Goal: Transaction & Acquisition: Download file/media

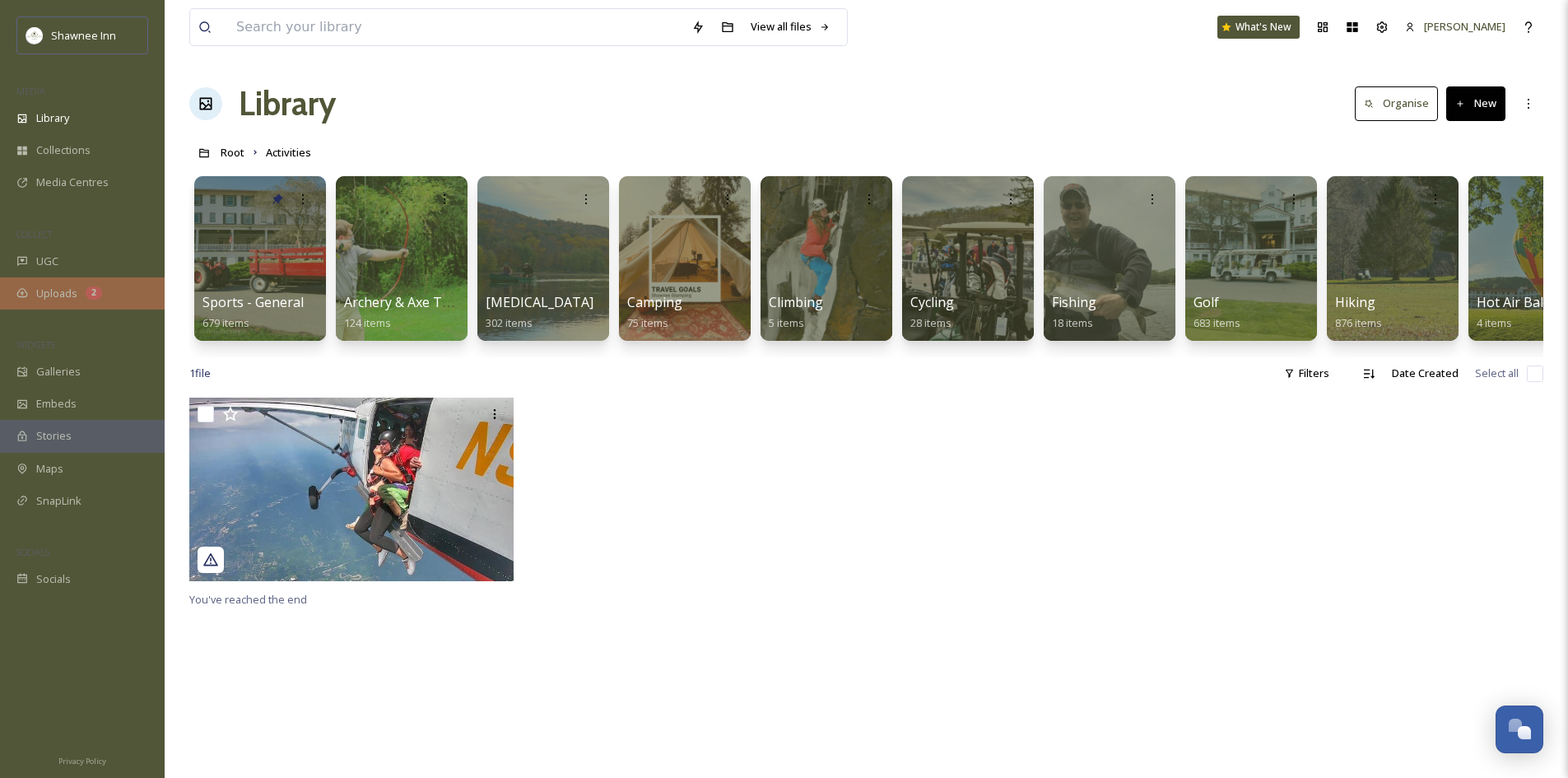
click at [84, 278] on div "Uploads 2" at bounding box center [82, 293] width 165 height 32
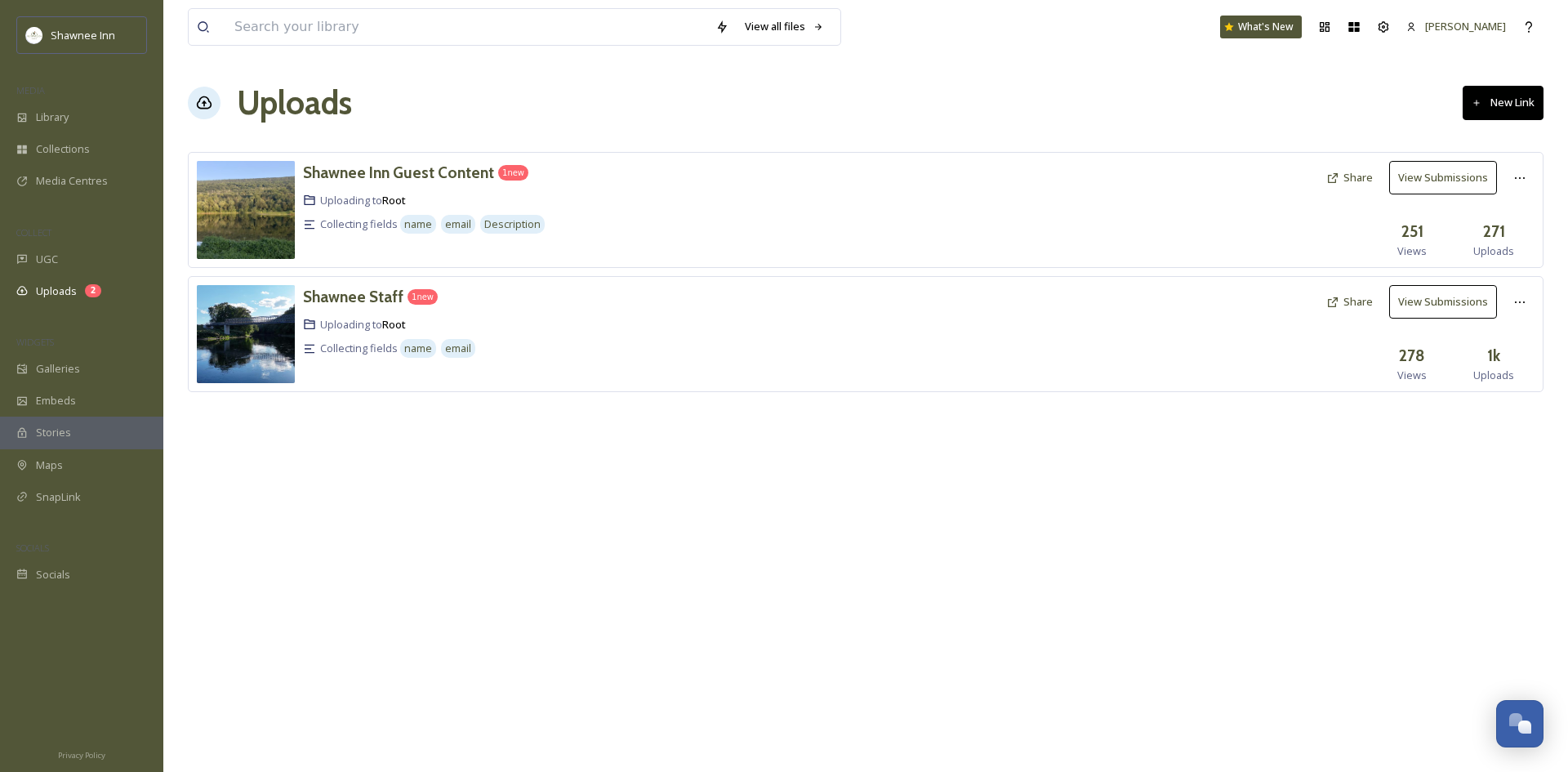
click at [408, 160] on div "Shawnee Inn Guest Content 1 new Uploading to Root Collecting fields name email …" at bounding box center [865, 210] width 1355 height 116
click at [404, 170] on h3 "Shawnee Inn Guest Content" at bounding box center [399, 173] width 191 height 20
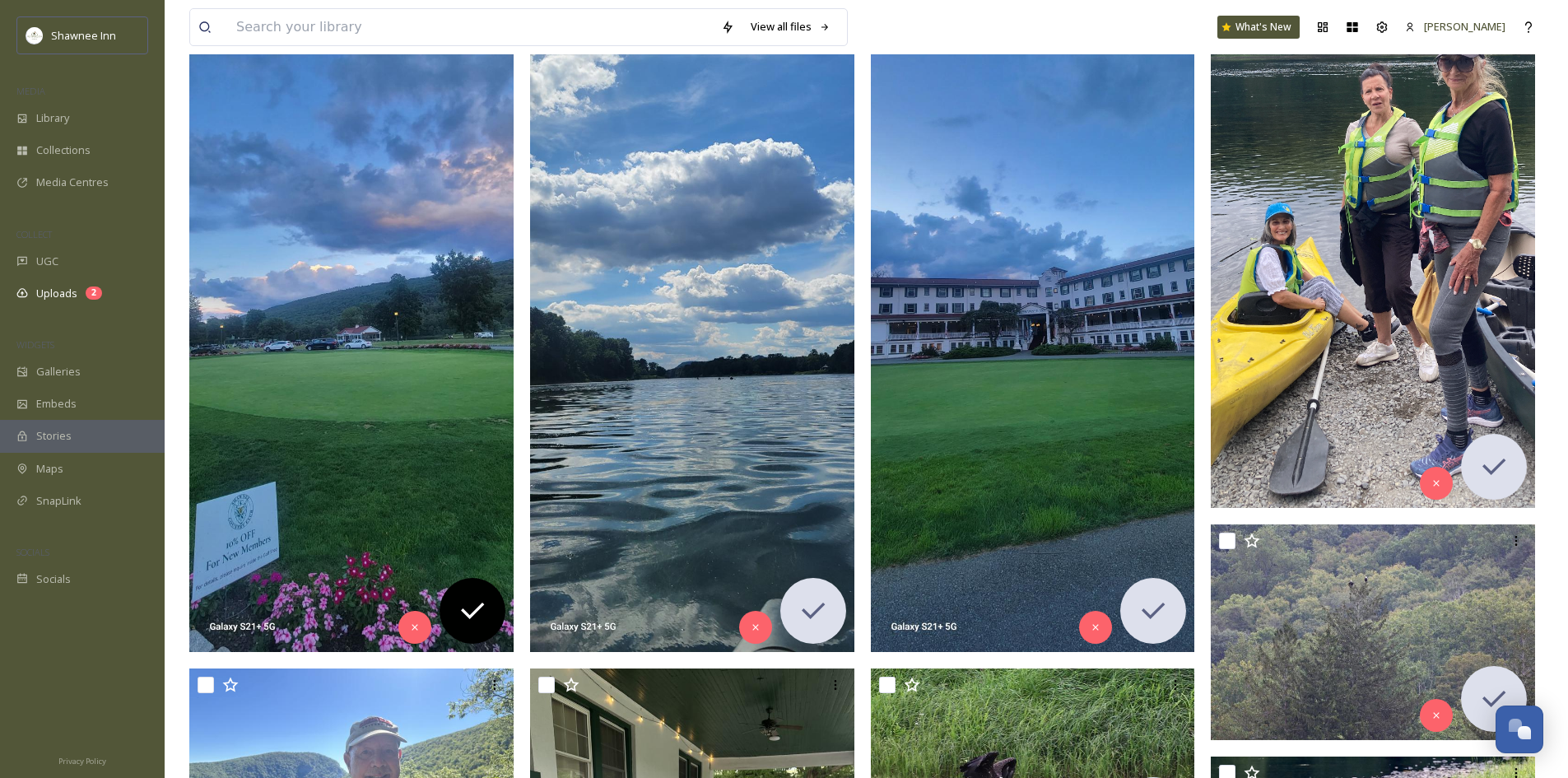
scroll to position [412, 0]
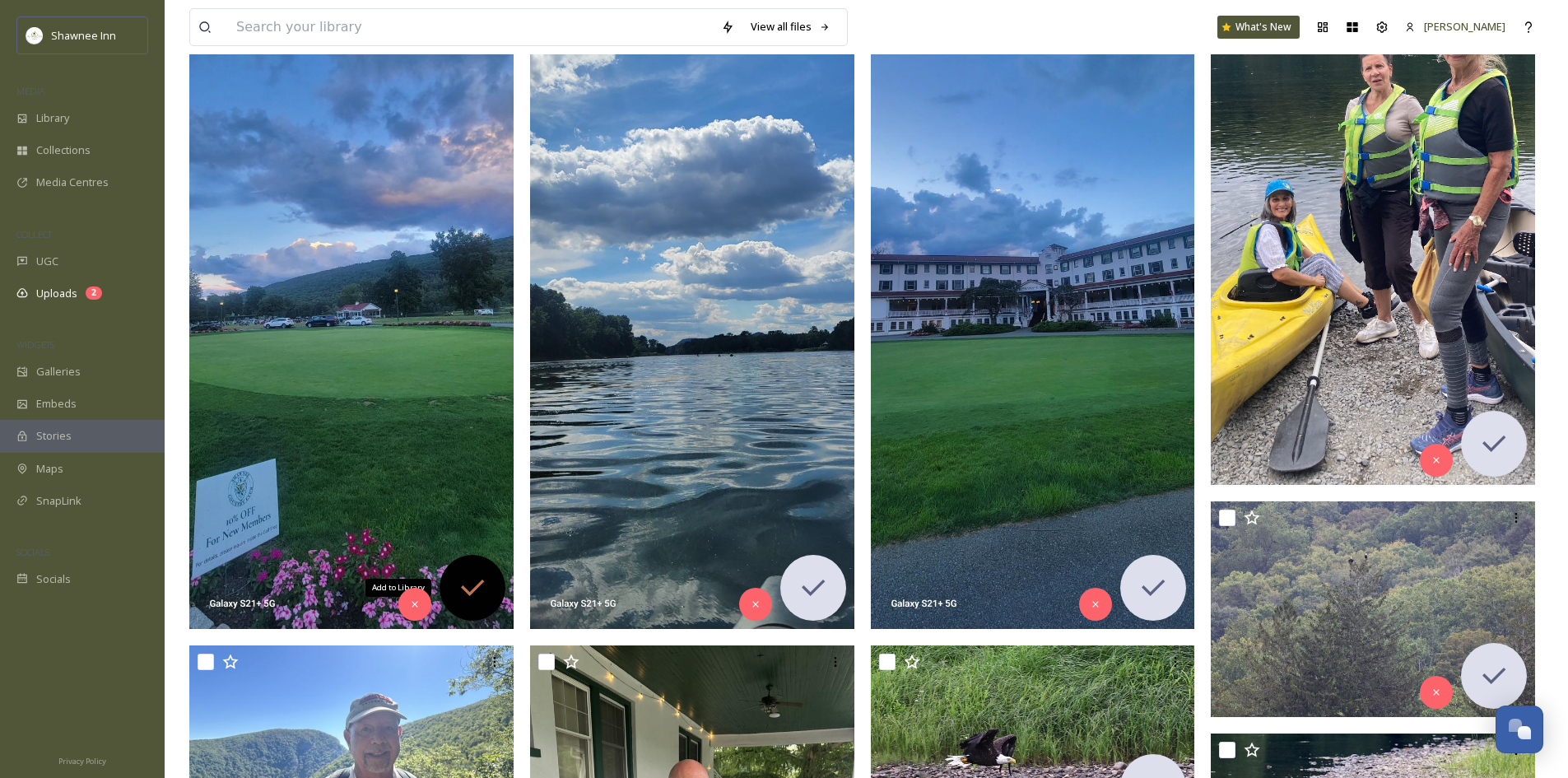
click at [490, 595] on div "Add to Library" at bounding box center [472, 587] width 65 height 65
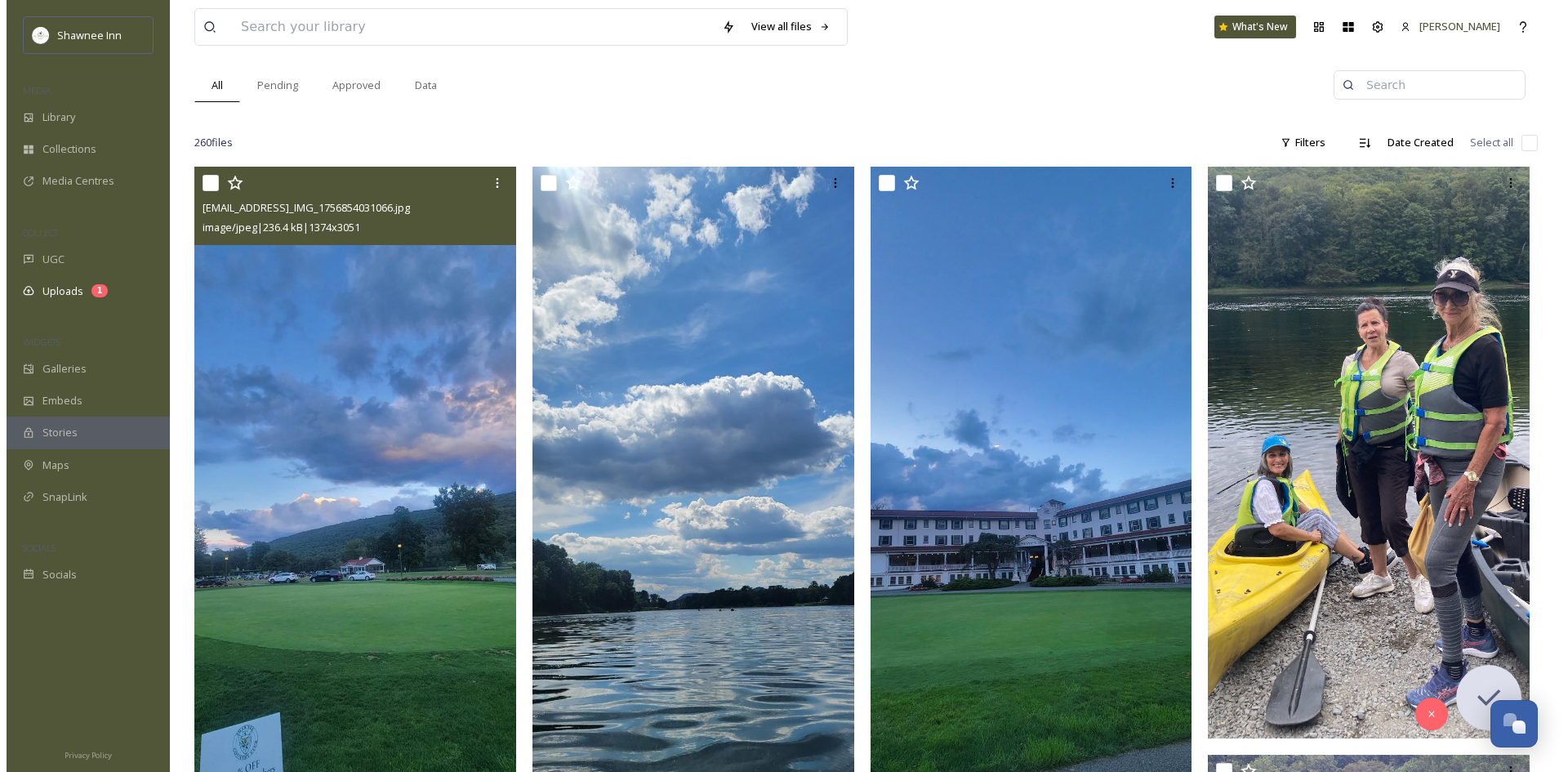
scroll to position [0, 0]
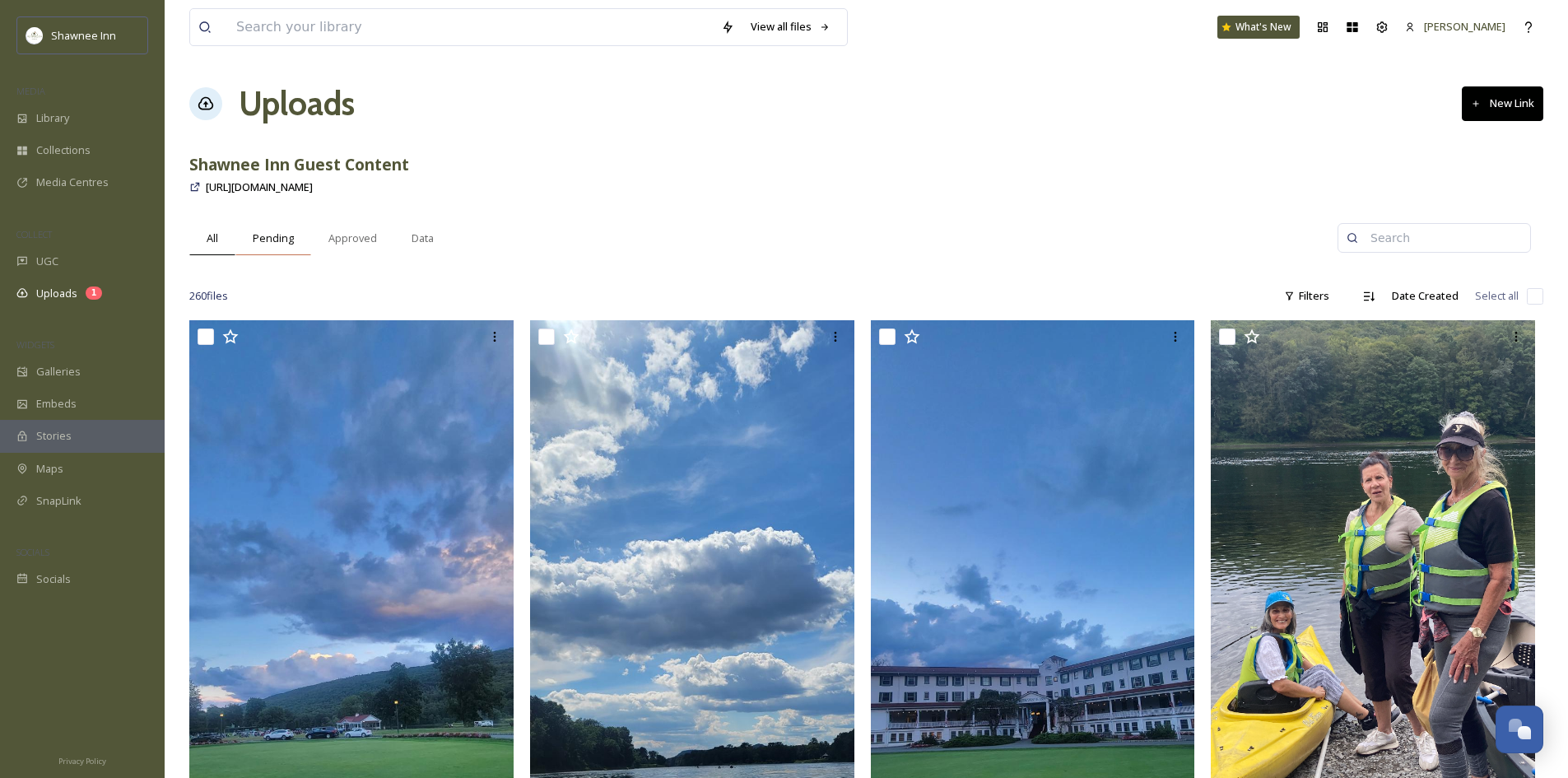
click at [295, 233] on div "Pending" at bounding box center [273, 238] width 75 height 34
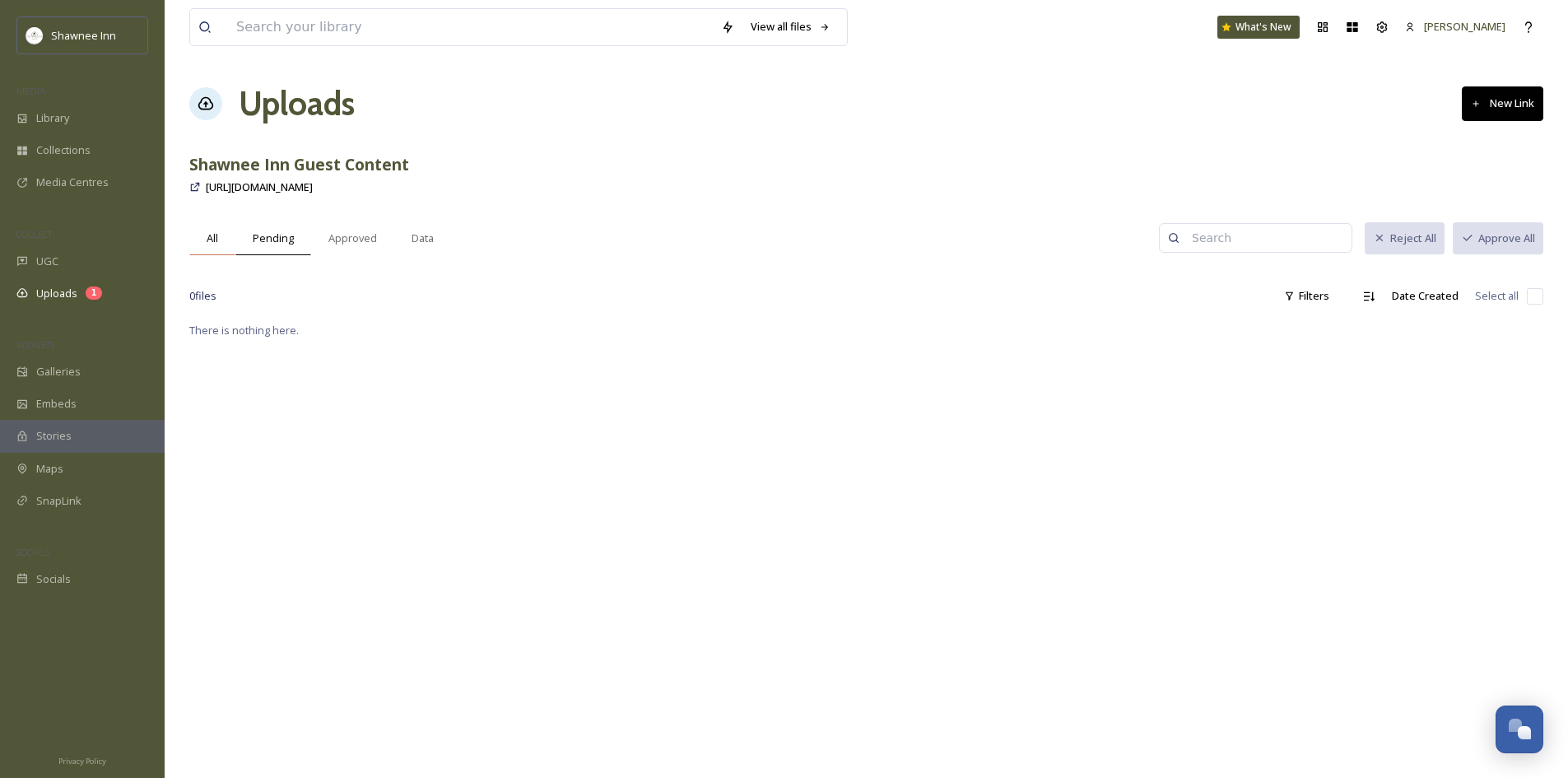
click at [227, 235] on div "All" at bounding box center [213, 238] width 46 height 34
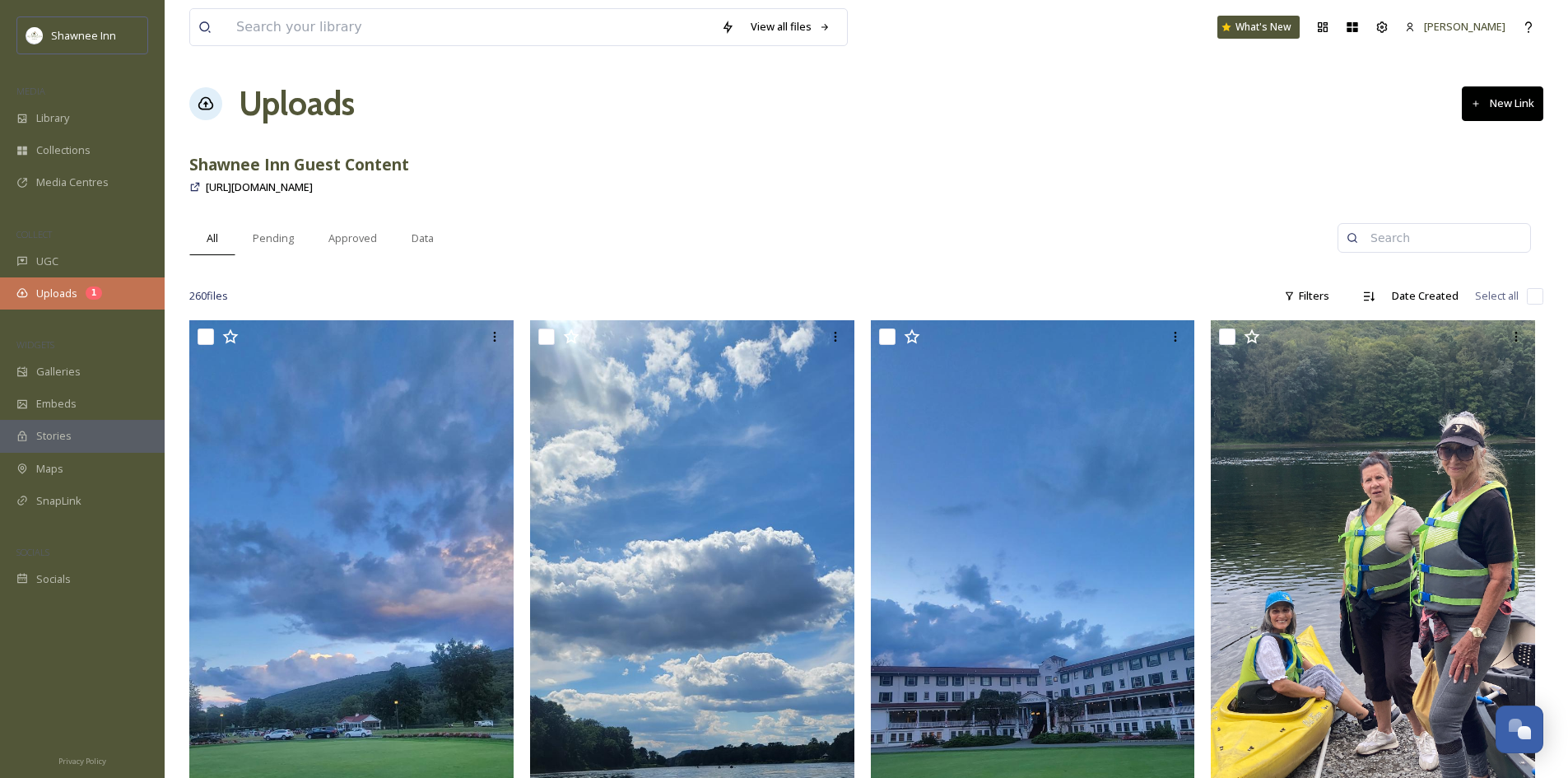
click at [87, 293] on div "1" at bounding box center [94, 293] width 17 height 13
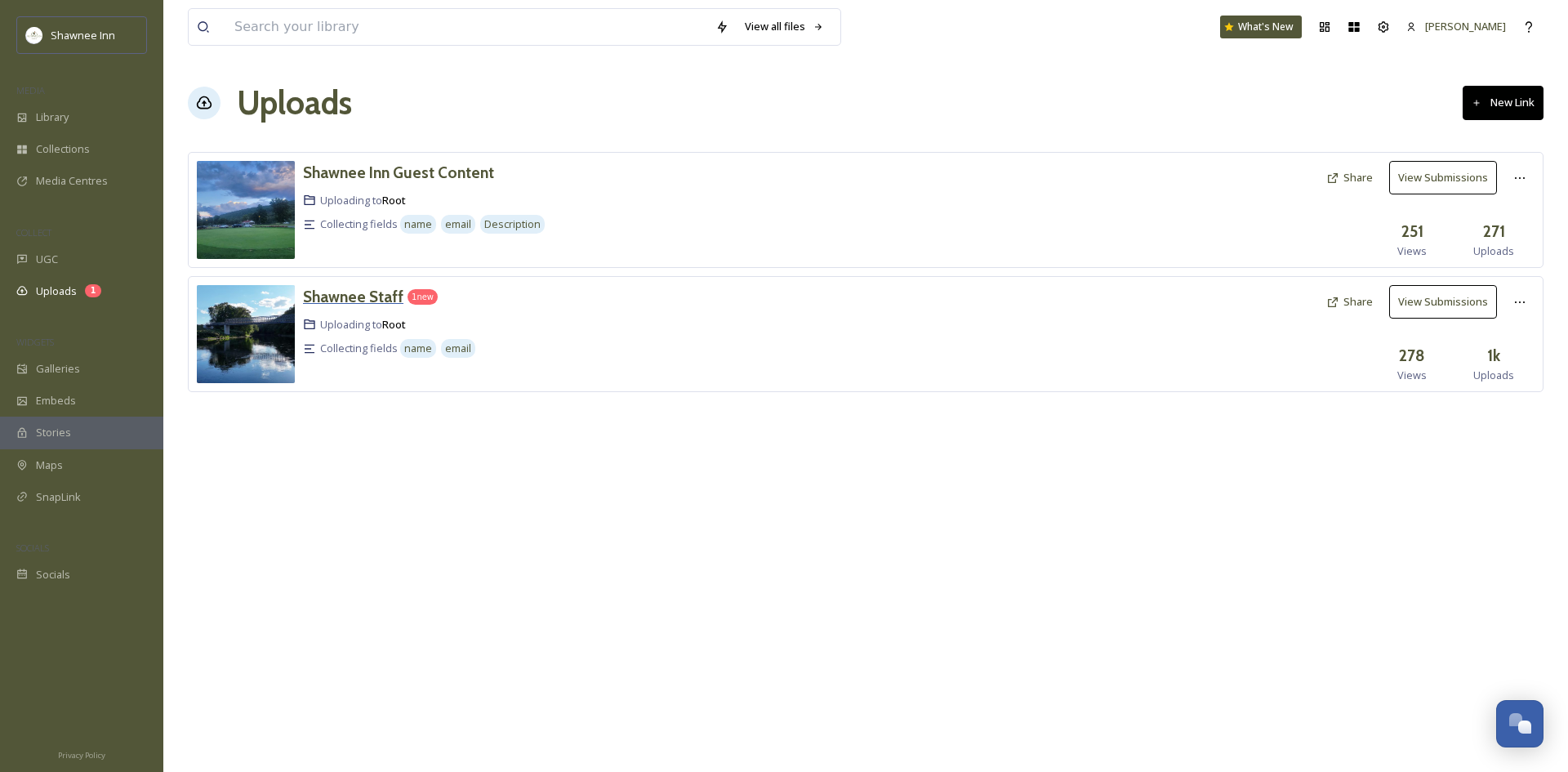
click at [380, 298] on h3 "Shawnee Staff" at bounding box center [353, 297] width 100 height 20
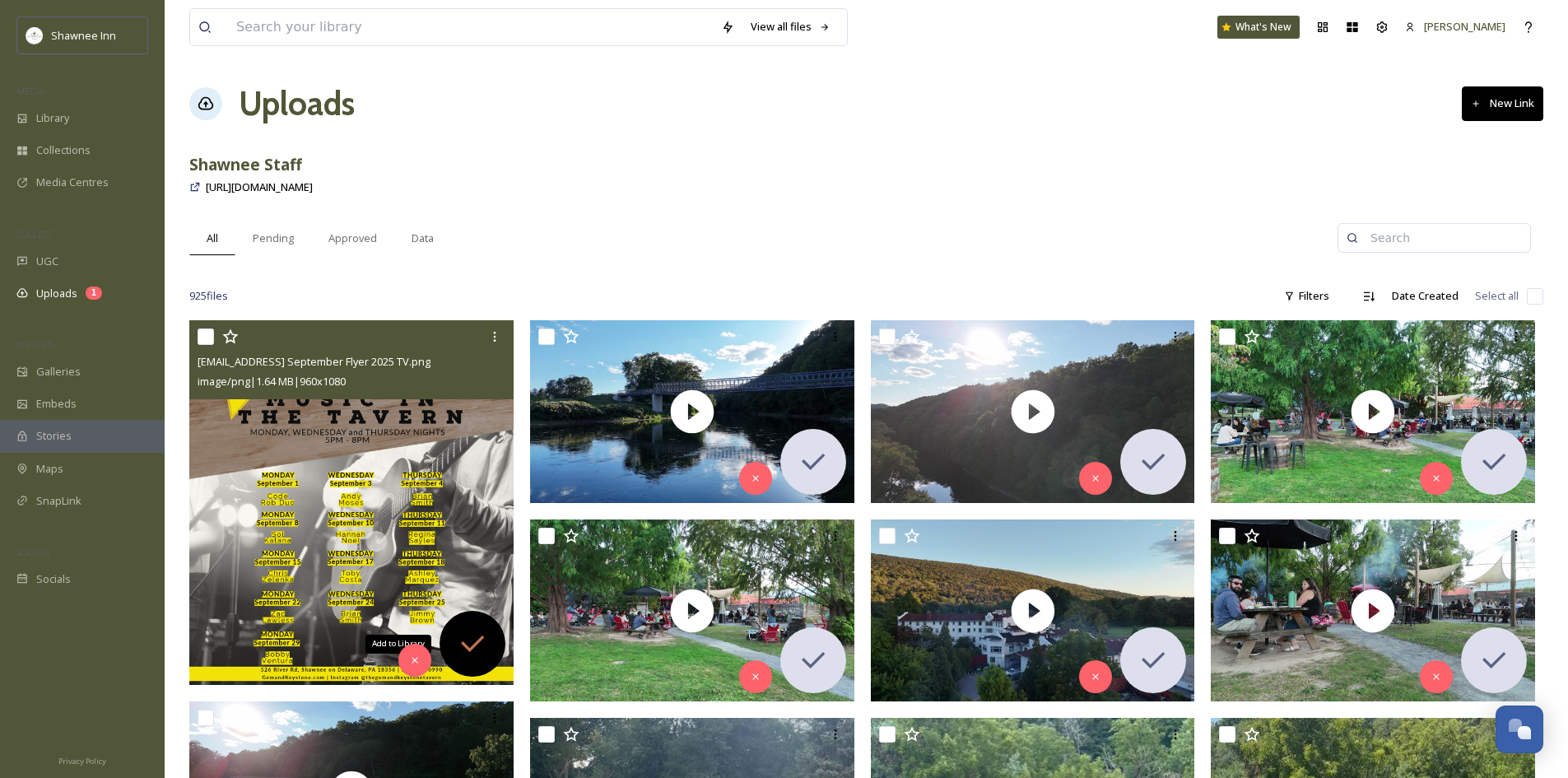
click at [464, 660] on icon at bounding box center [472, 644] width 33 height 33
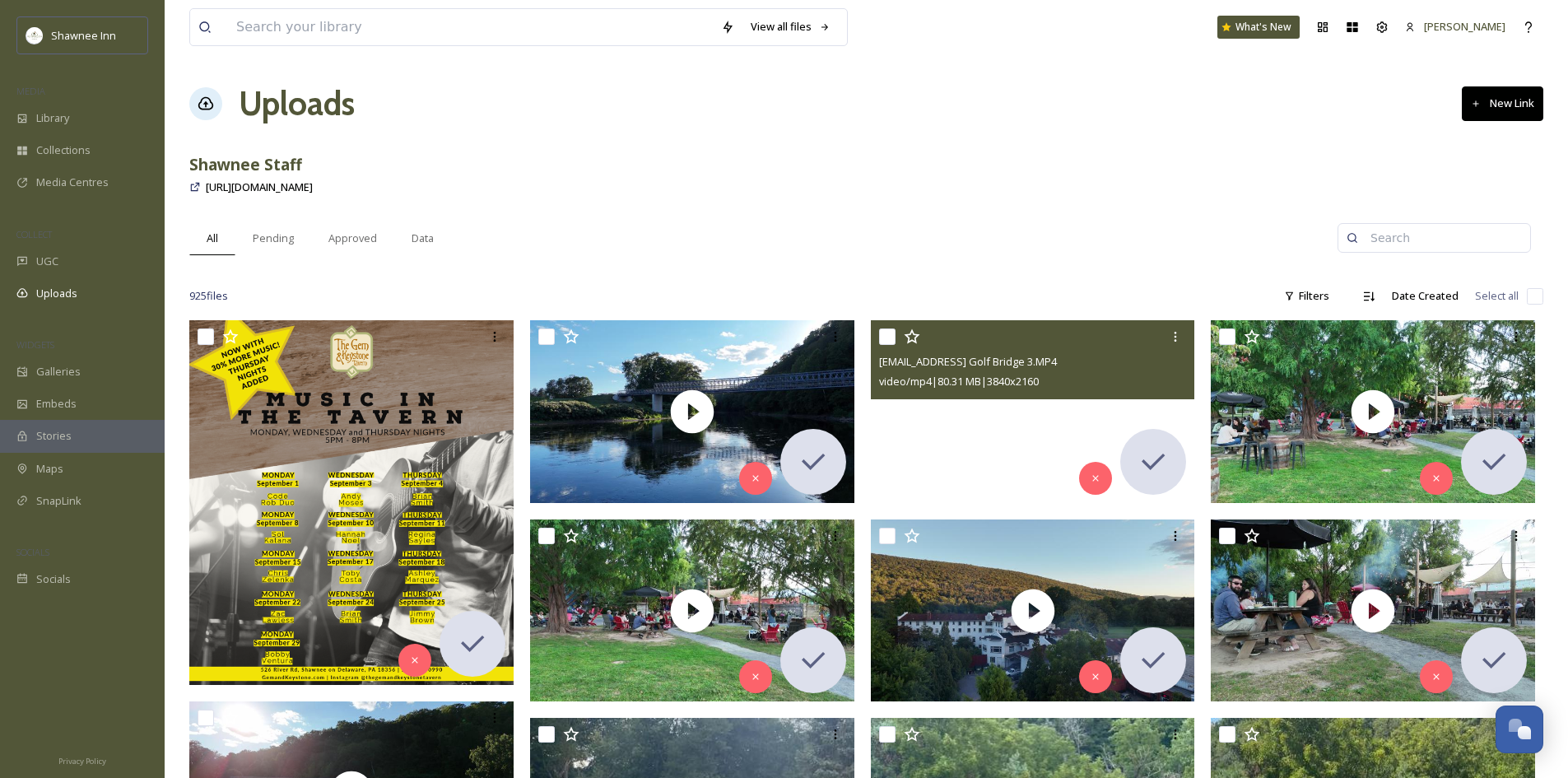
click at [986, 460] on video "ext_1756599677.547689_archibaldmackenzie16@gmail.com-Sunlit Golf Bridge 3.MP4" at bounding box center [1032, 412] width 324 height 183
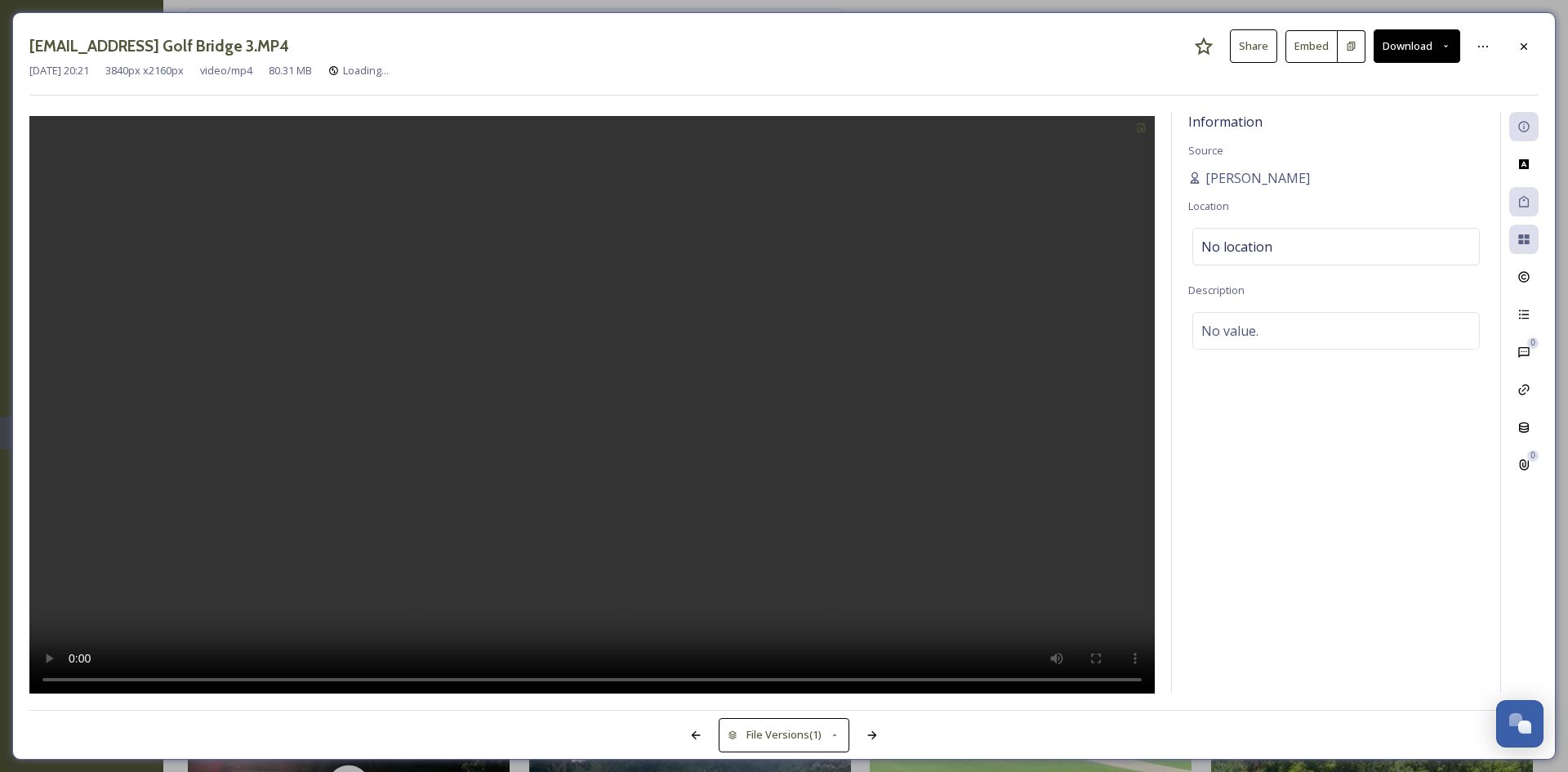
click at [1409, 56] on button "Download" at bounding box center [1416, 46] width 86 height 34
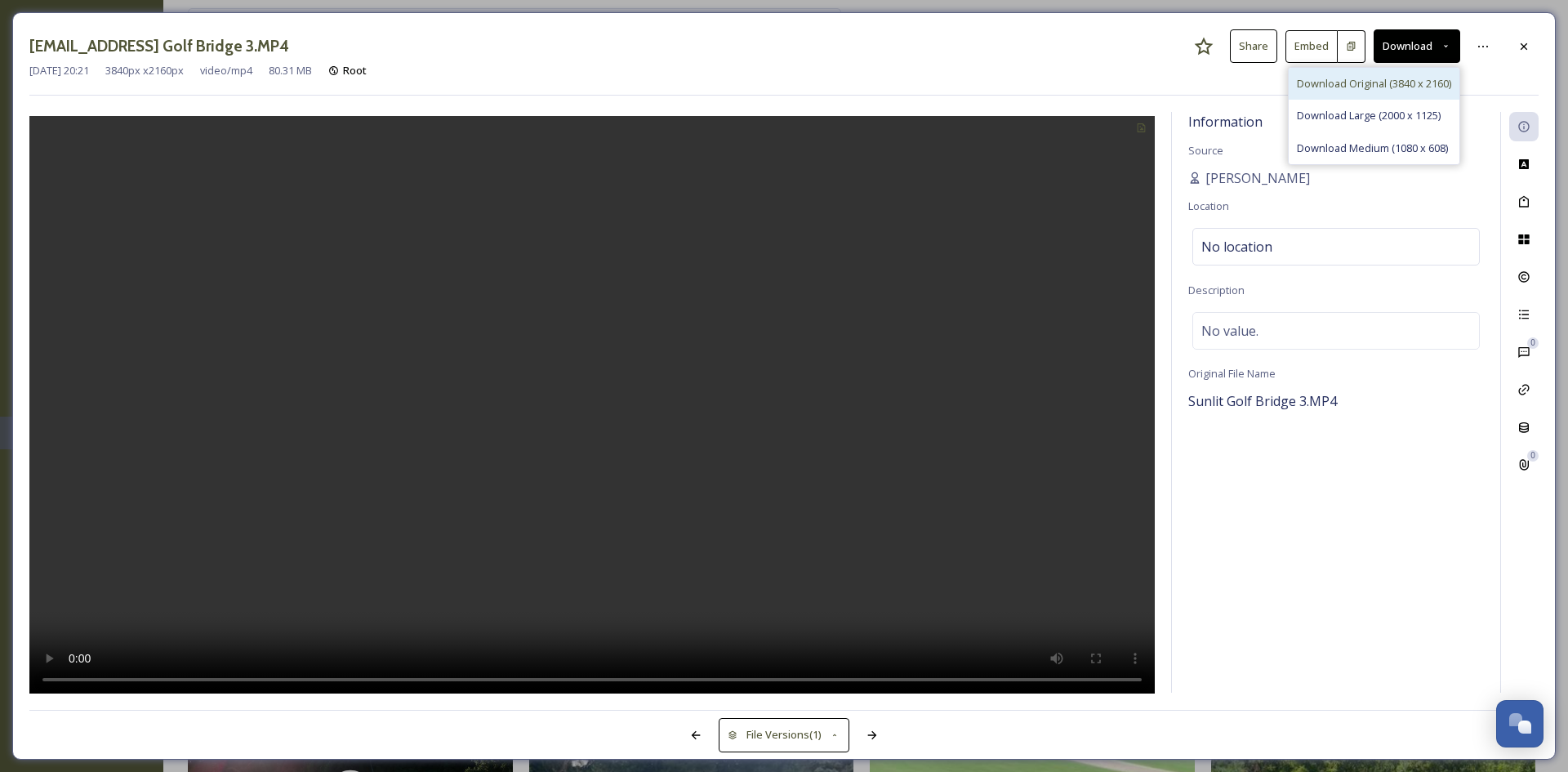
click at [1368, 77] on span "Download Original (3840 x 2160)" at bounding box center [1374, 83] width 154 height 16
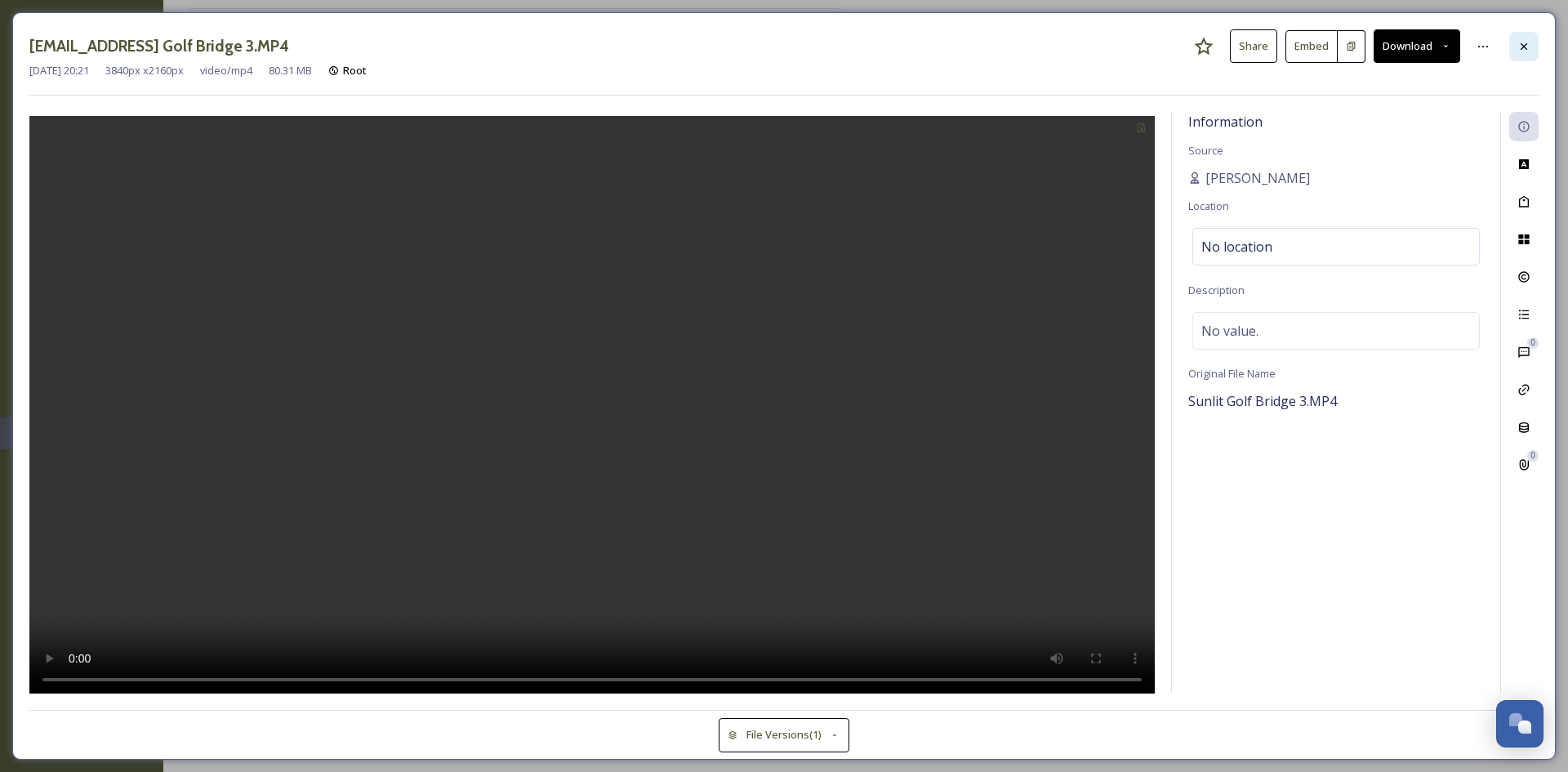
click at [1520, 49] on icon at bounding box center [1524, 47] width 13 height 13
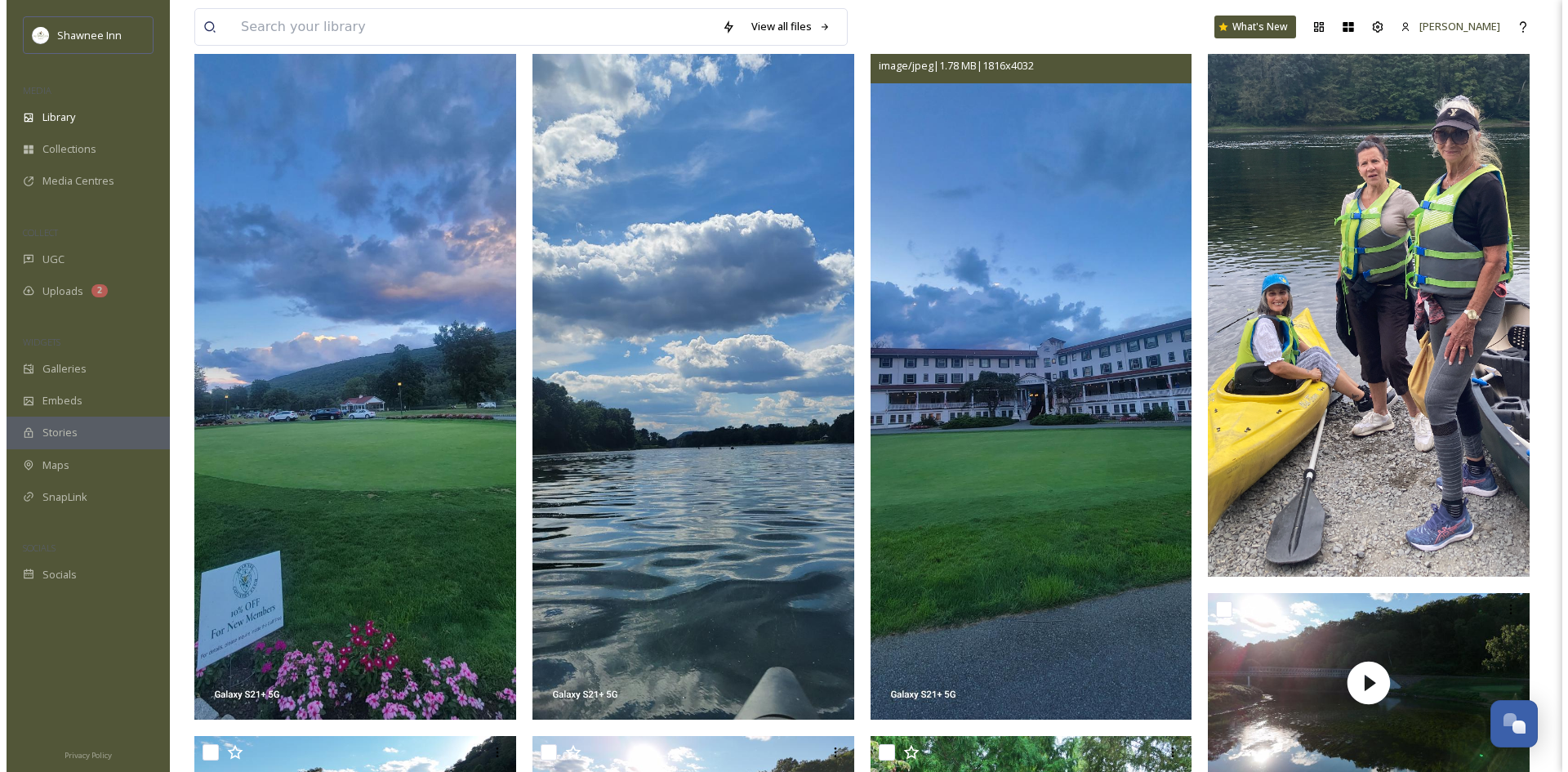
scroll to position [409, 0]
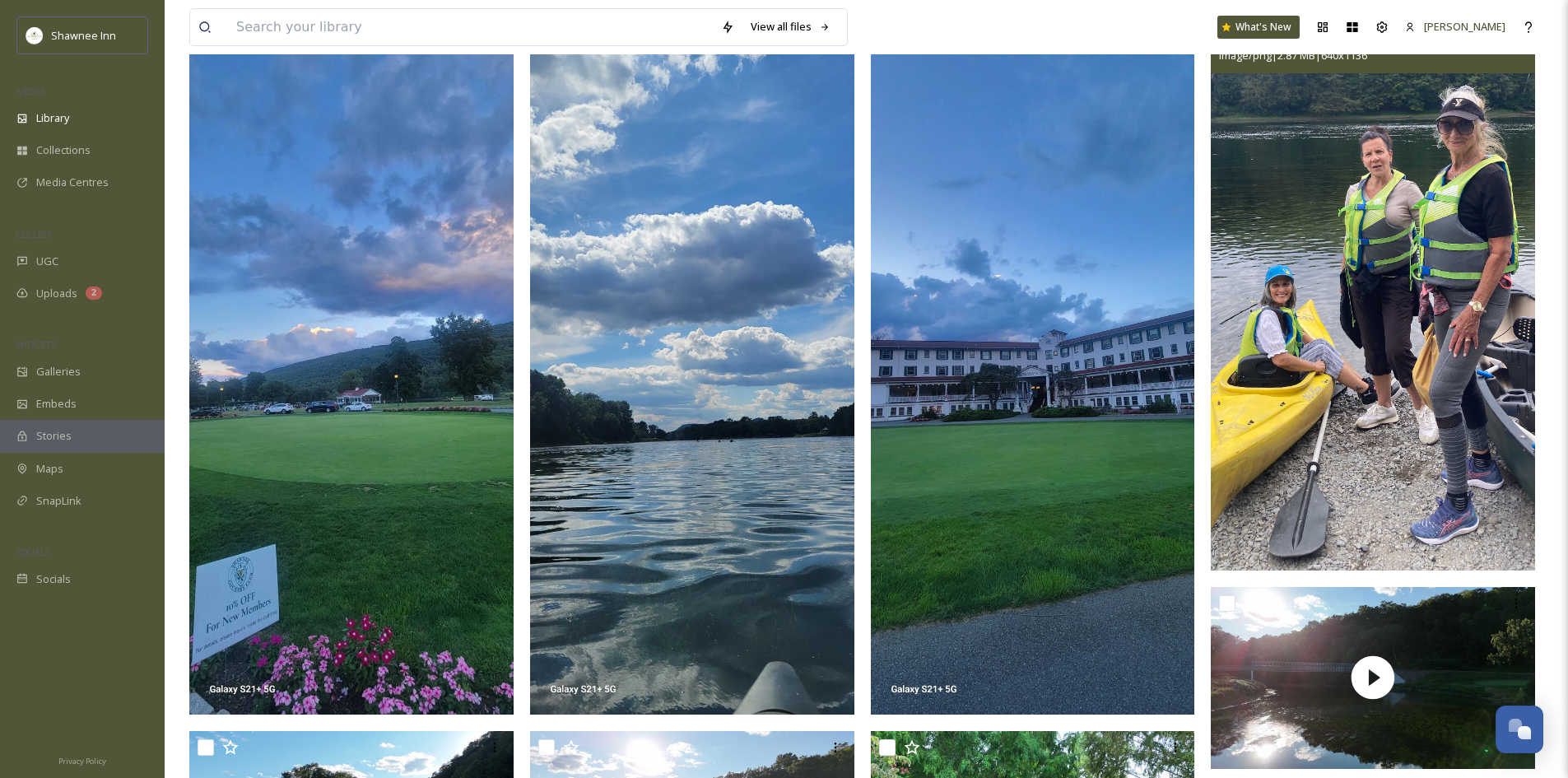
click at [1451, 435] on img at bounding box center [1373, 282] width 324 height 576
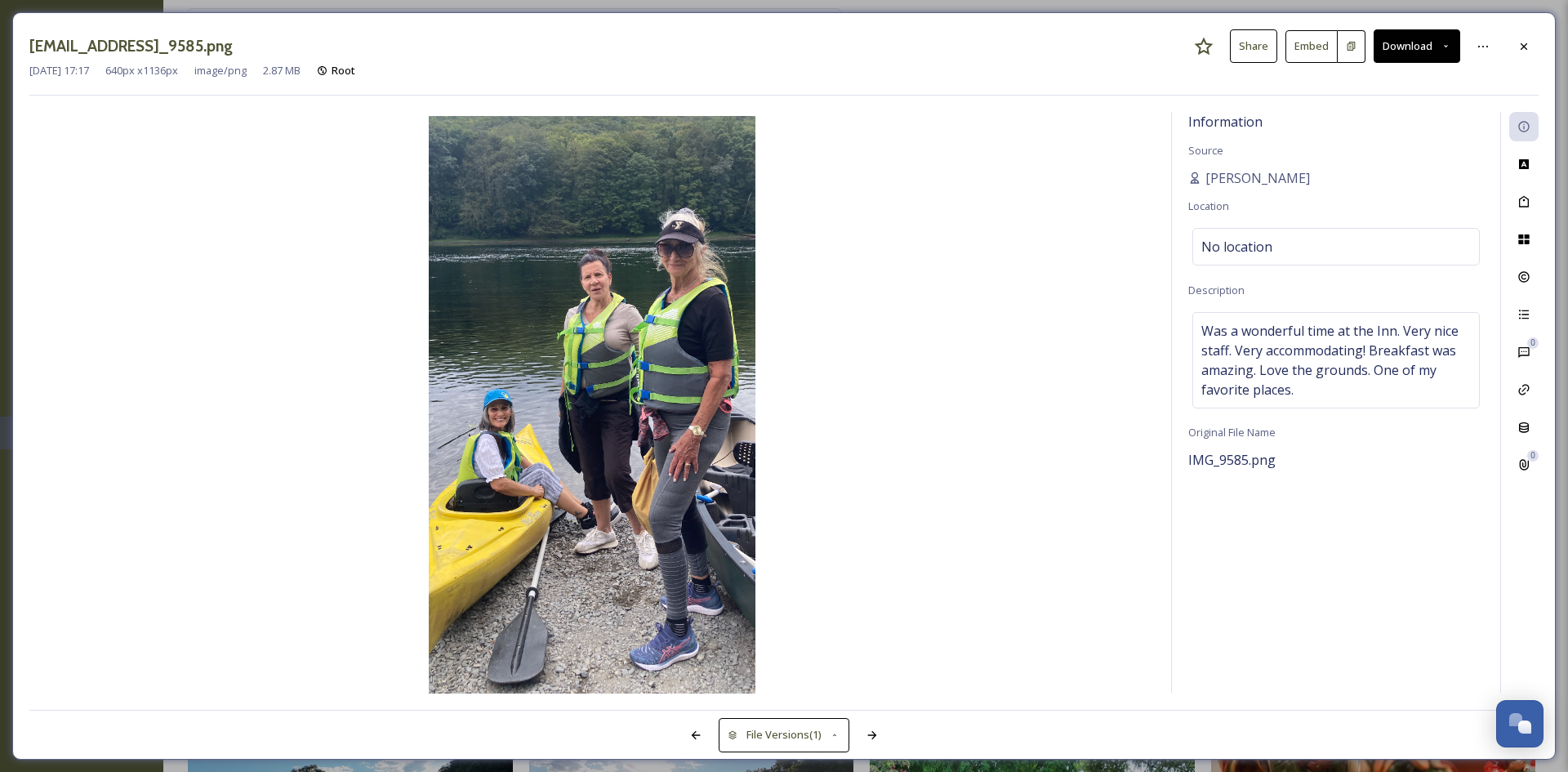
click at [1396, 44] on button "Download" at bounding box center [1416, 46] width 86 height 34
click at [1389, 121] on span "Download Medium (608 x 1080)" at bounding box center [1376, 115] width 151 height 16
drag, startPoint x: 1203, startPoint y: 178, endPoint x: 1294, endPoint y: 170, distance: 91.4
click at [1294, 170] on div "Jeanine Taber" at bounding box center [1336, 178] width 296 height 20
copy span "Jeanine Taber"
